Goal: Information Seeking & Learning: Learn about a topic

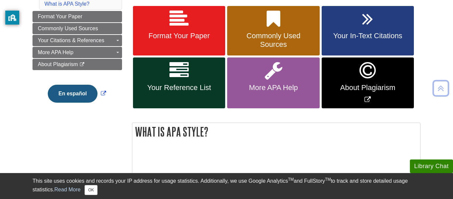
scroll to position [127, 0]
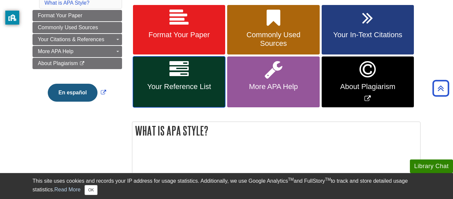
click at [192, 82] on span "Your Reference List" at bounding box center [179, 86] width 82 height 9
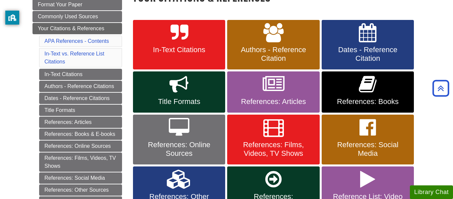
scroll to position [112, 0]
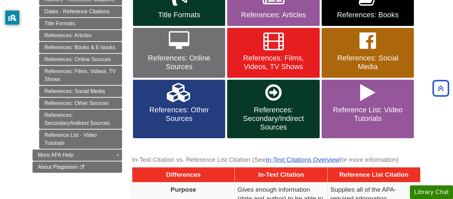
scroll to position [0, 0]
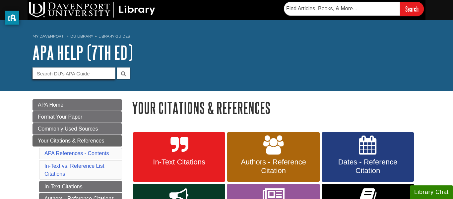
click at [57, 77] on input "Guide Search Terms" at bounding box center [74, 73] width 83 height 12
type input "Journals"
click at [117, 67] on button "submit" at bounding box center [124, 73] width 14 height 12
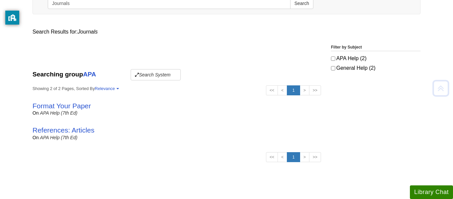
scroll to position [97, 0]
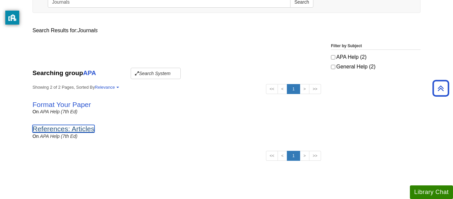
click at [69, 130] on link "References: Articles" at bounding box center [64, 129] width 62 height 8
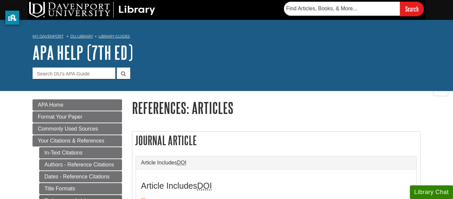
scroll to position [206, 0]
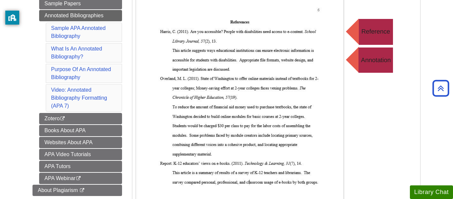
scroll to position [164, 0]
